Goal: Download file/media

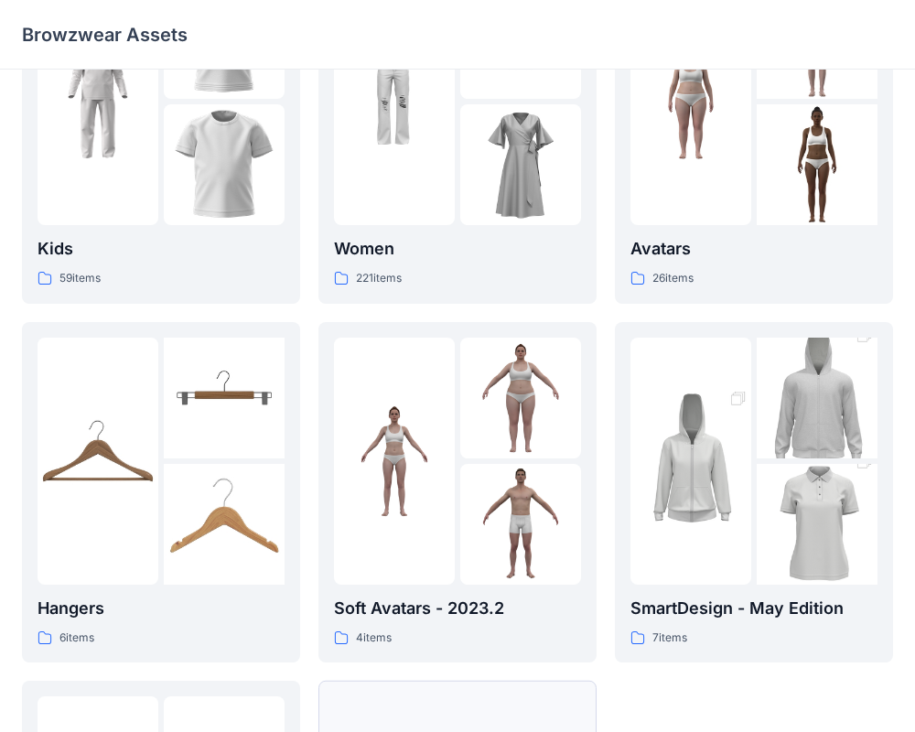
scroll to position [131, 0]
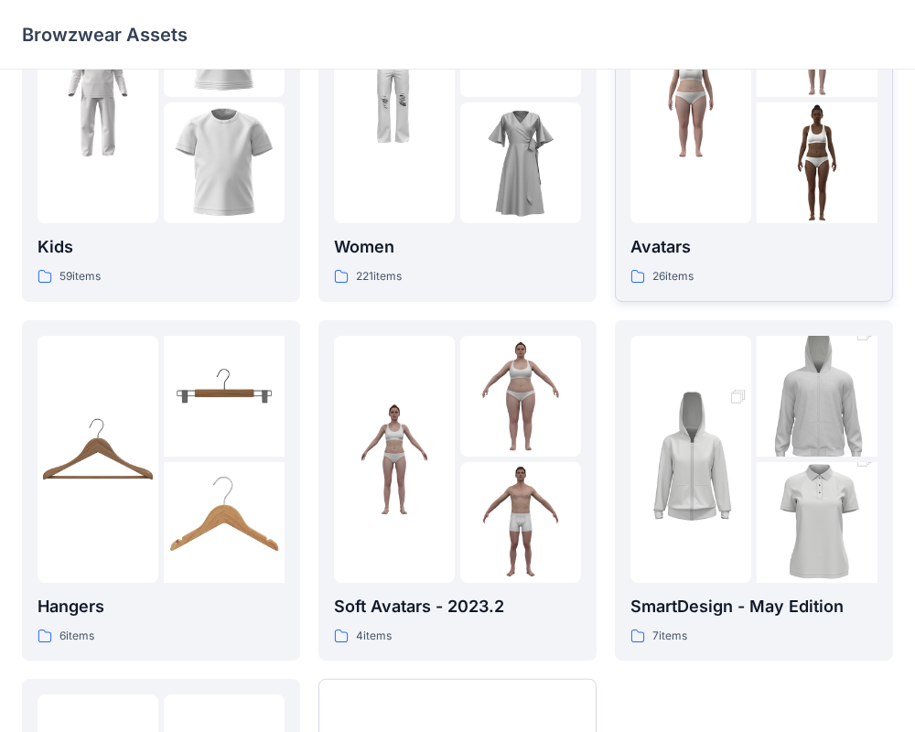
click at [731, 160] on div at bounding box center [690, 99] width 121 height 247
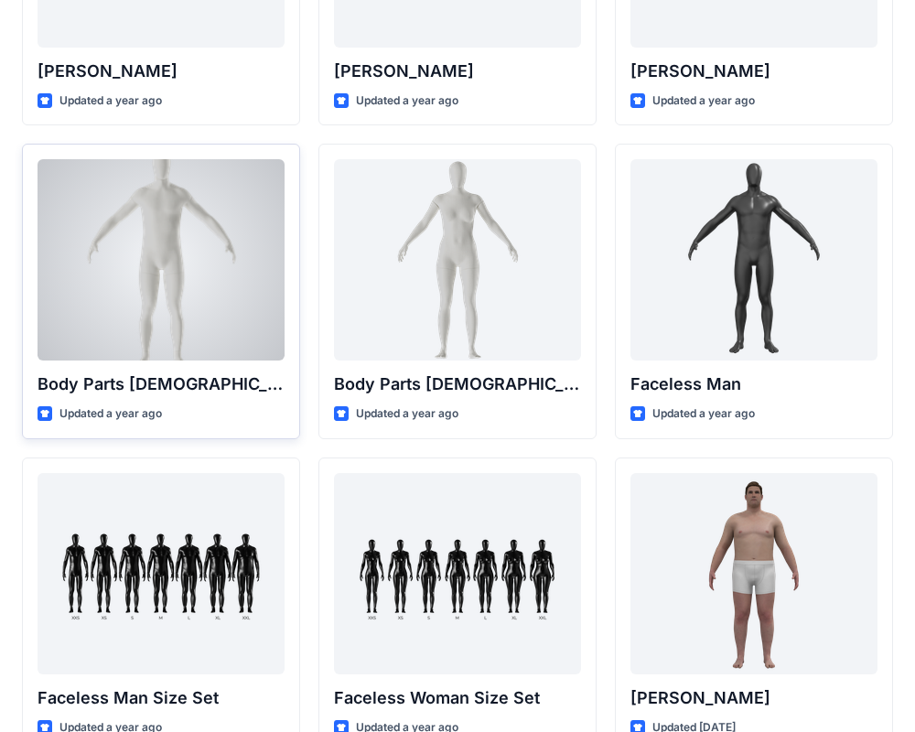
scroll to position [576, 0]
click at [154, 329] on div at bounding box center [161, 258] width 247 height 201
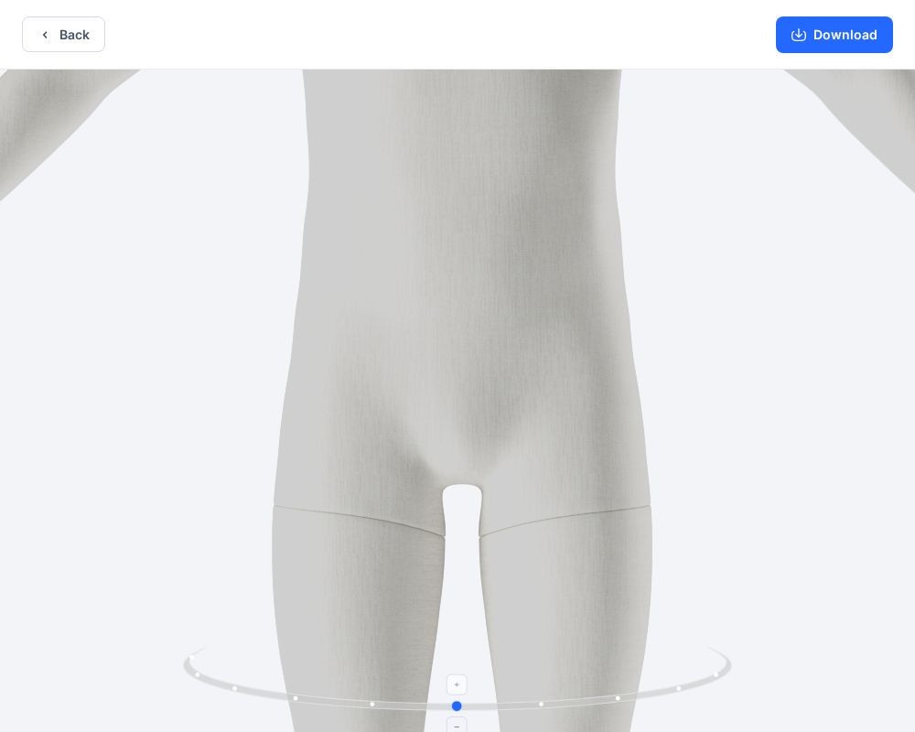
click at [543, 706] on icon at bounding box center [460, 681] width 554 height 69
click at [457, 690] on foreignobject at bounding box center [457, 684] width 21 height 21
click at [457, 684] on foreignobject at bounding box center [457, 684] width 21 height 21
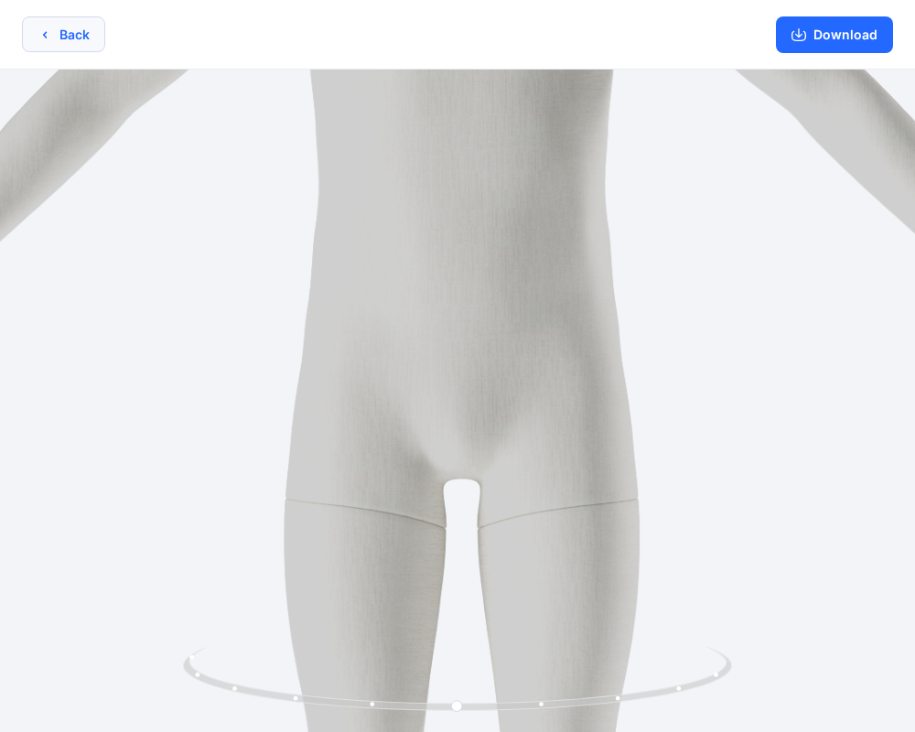
click at [38, 30] on icon "button" at bounding box center [45, 34] width 15 height 15
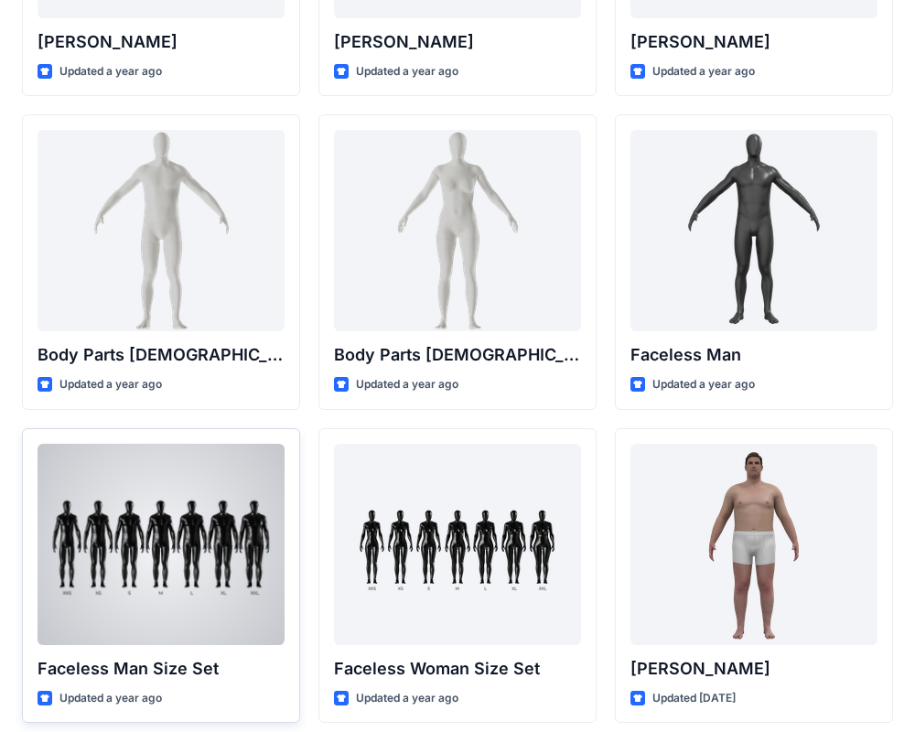
scroll to position [601, 0]
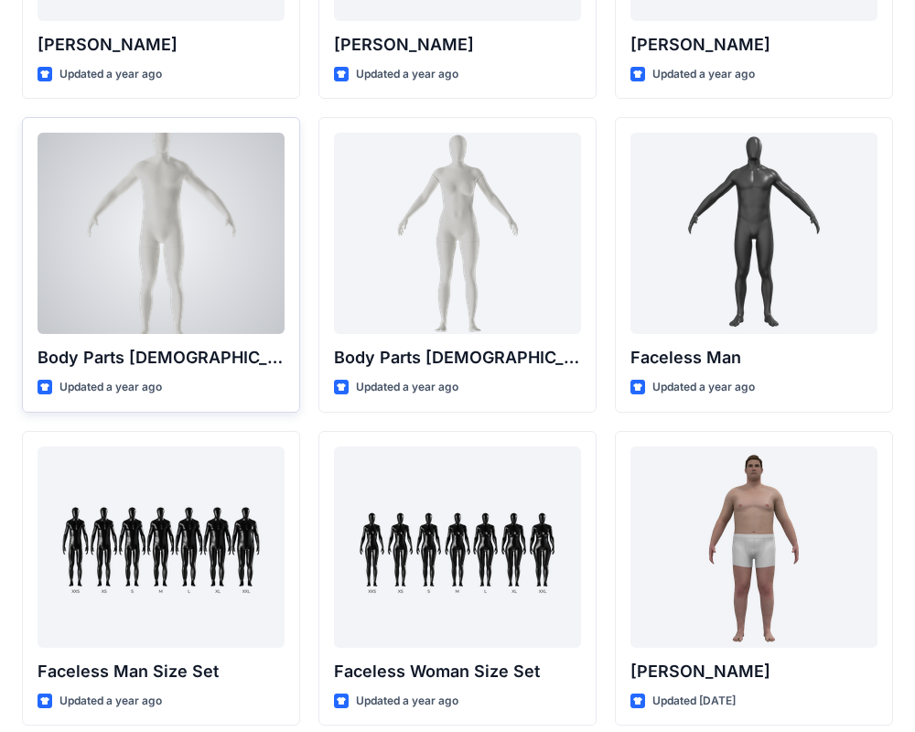
click at [134, 207] on div at bounding box center [161, 233] width 247 height 201
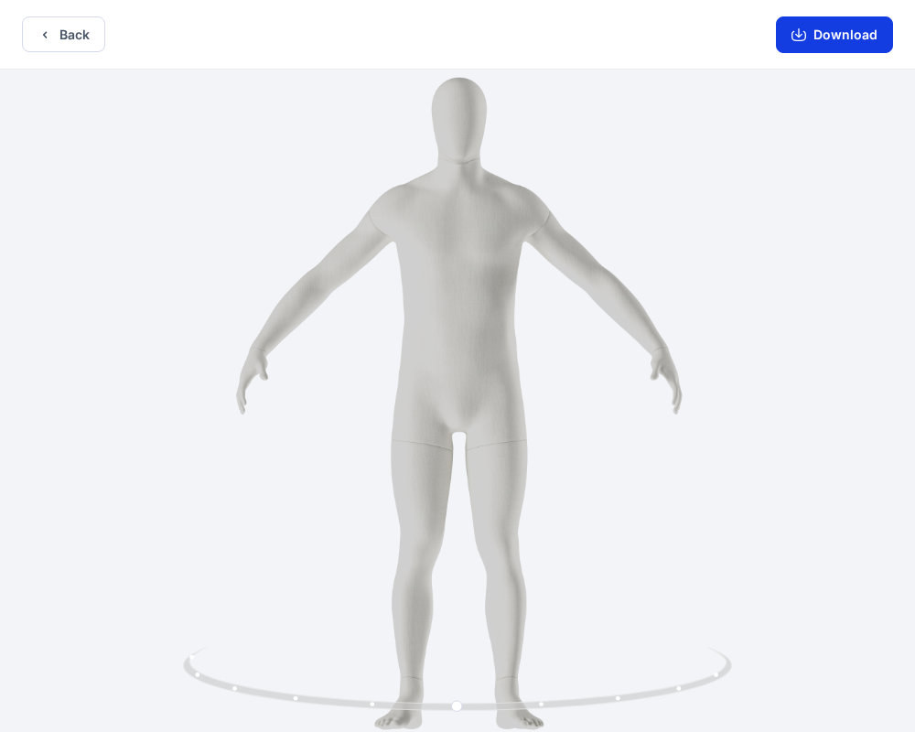
click at [826, 40] on button "Download" at bounding box center [834, 34] width 117 height 37
